Goal: Transaction & Acquisition: Subscribe to service/newsletter

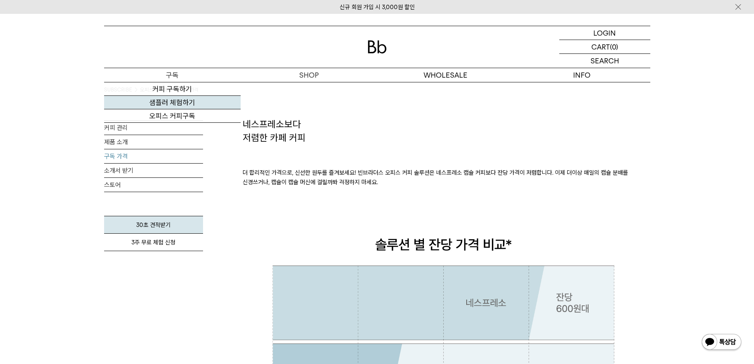
click at [177, 103] on link "샘플러 체험하기" at bounding box center [172, 102] width 137 height 13
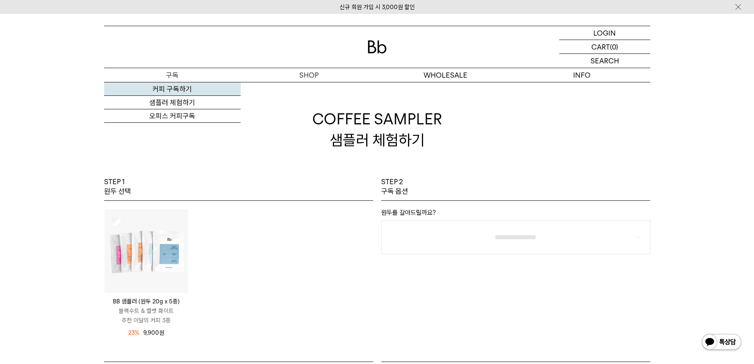
click at [163, 87] on link "커피 구독하기" at bounding box center [172, 88] width 137 height 13
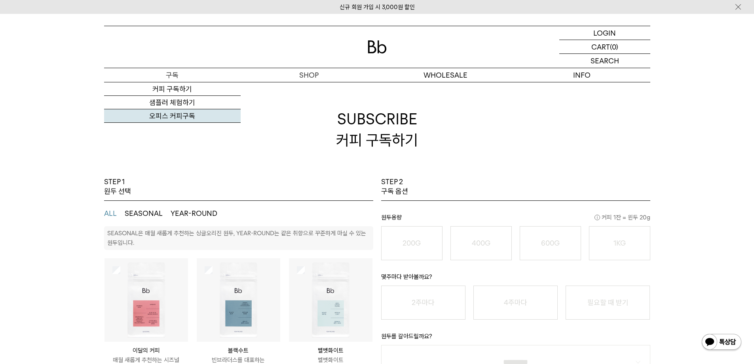
click at [184, 117] on link "오피스 커피구독" at bounding box center [172, 115] width 137 height 13
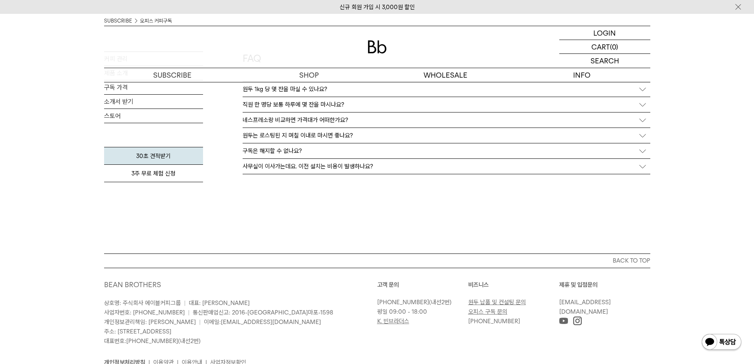
scroll to position [1408, 0]
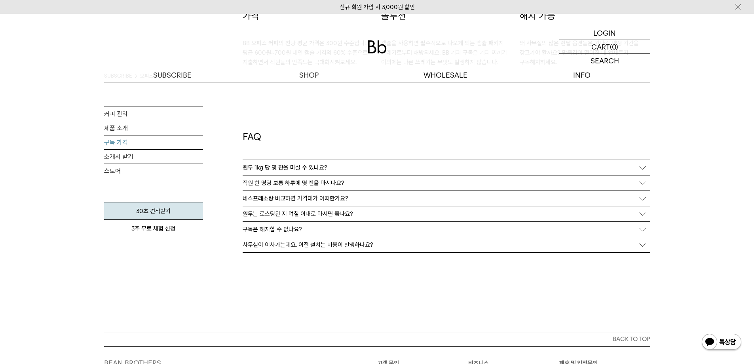
click at [118, 142] on link "구독 가격" at bounding box center [153, 142] width 99 height 14
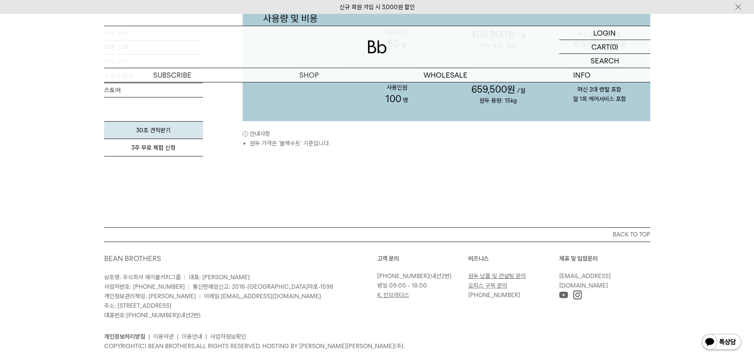
scroll to position [792, 0]
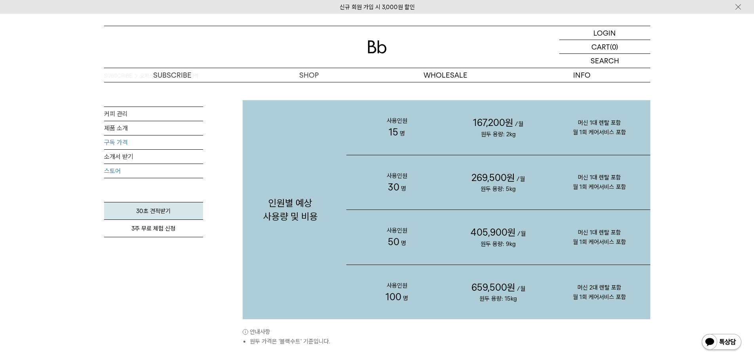
click at [113, 171] on link "스토어" at bounding box center [153, 171] width 99 height 14
